Goal: Task Accomplishment & Management: Check status

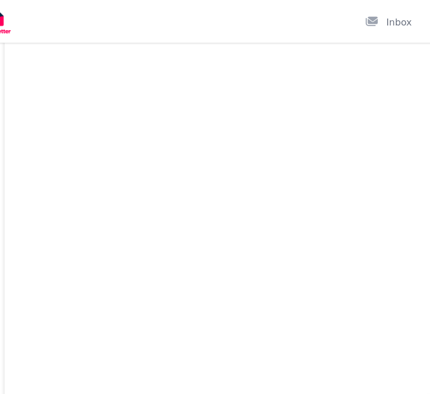
scroll to position [19871, 0]
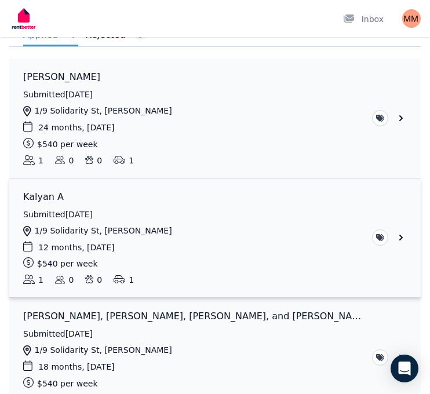
scroll to position [151, 0]
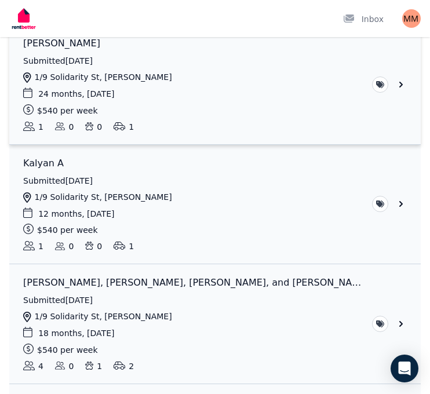
click at [196, 82] on link "View application: Joshua Manu" at bounding box center [214, 84] width 411 height 119
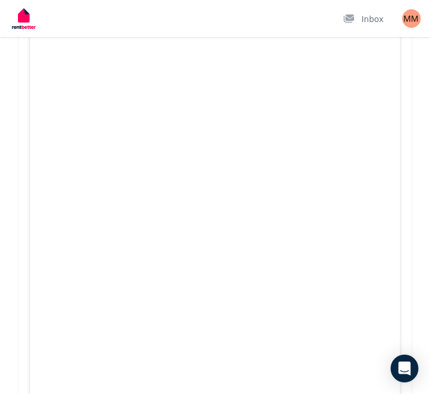
scroll to position [1500, 0]
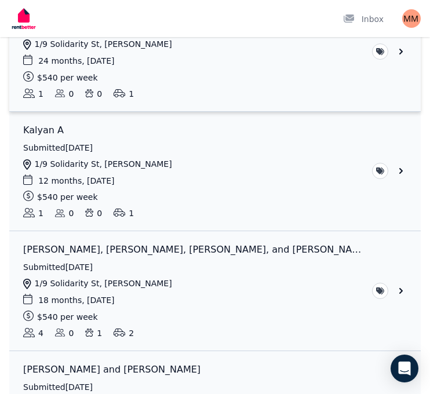
scroll to position [185, 0]
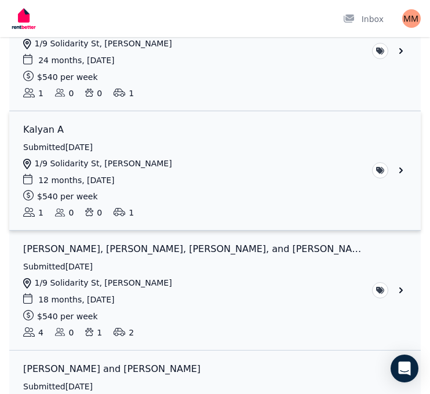
click at [188, 160] on link "View application: Kalyan A" at bounding box center [214, 170] width 411 height 119
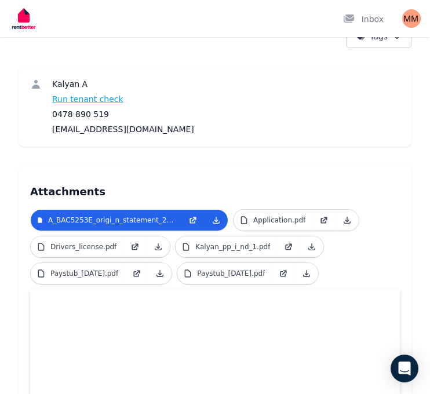
scroll to position [284, 0]
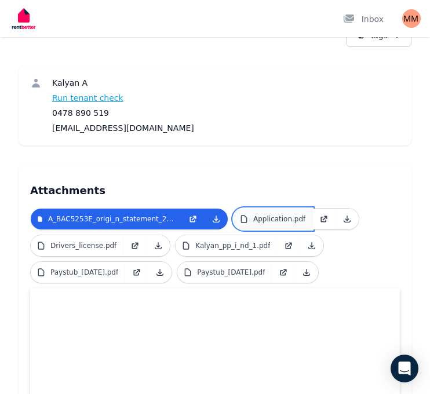
click at [277, 218] on p "Application.pdf" at bounding box center [279, 218] width 52 height 9
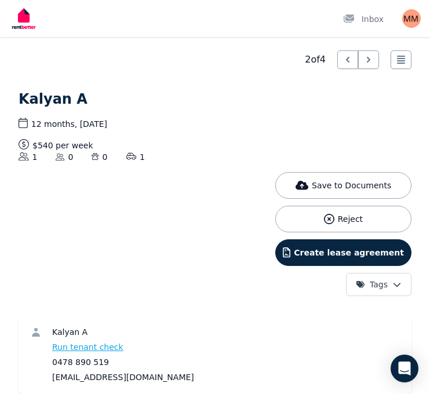
scroll to position [38, 0]
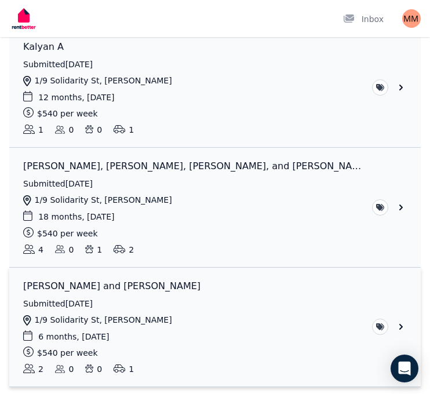
scroll to position [307, 0]
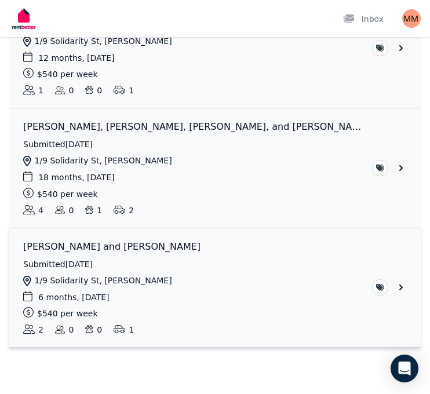
click at [222, 286] on link "View application: Quazi Kashef and Intesar Mohammed" at bounding box center [214, 287] width 411 height 119
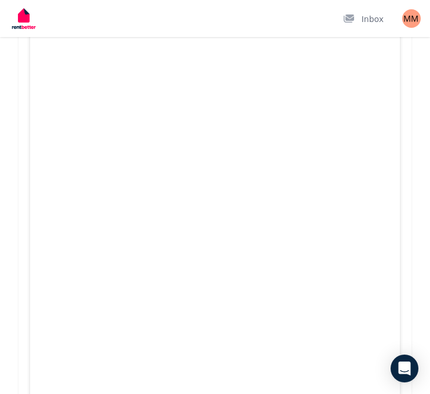
scroll to position [10572, 0]
